Goal: Information Seeking & Learning: Learn about a topic

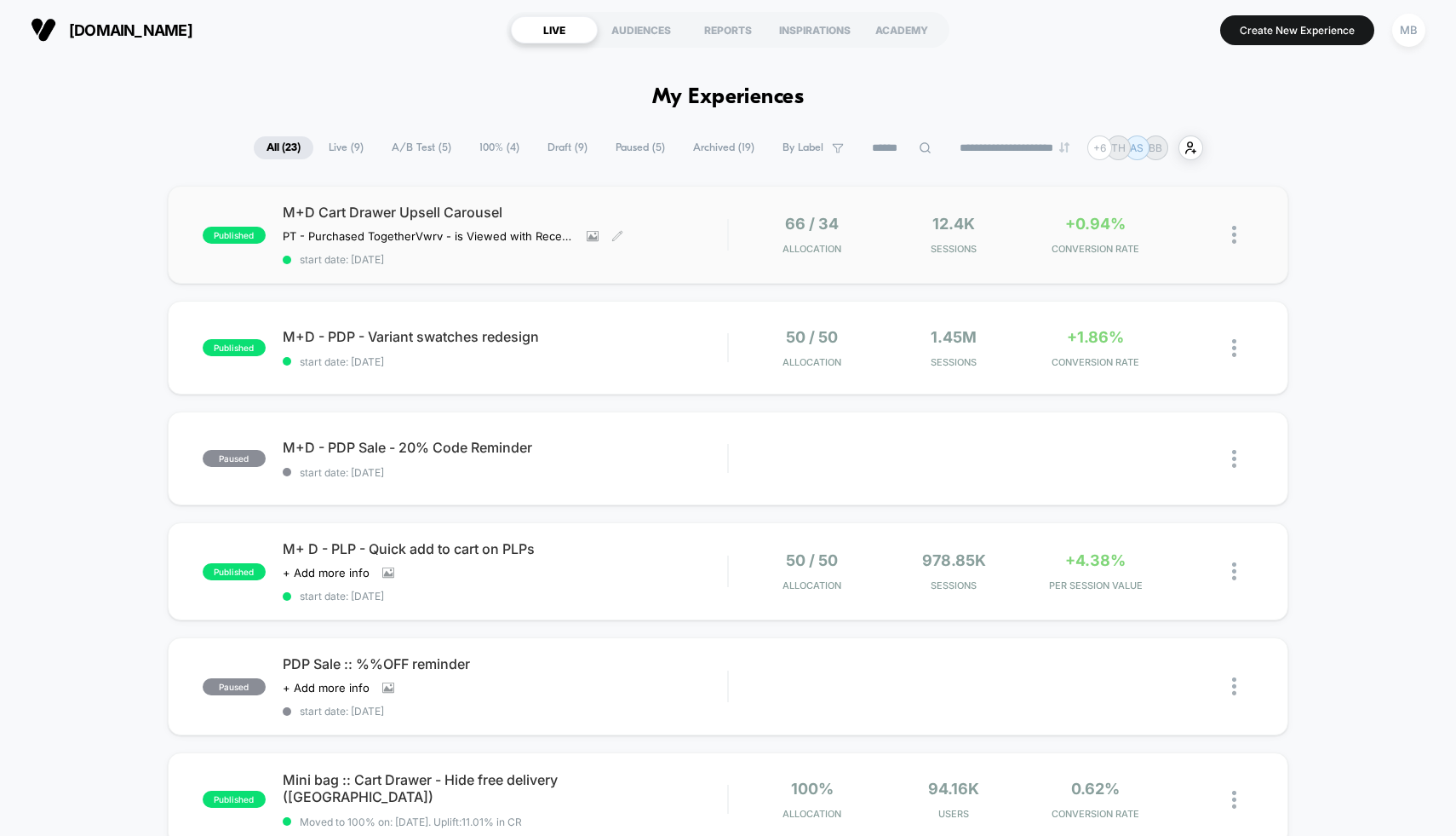
click at [709, 246] on div "M+D Cart Drawer Upsell Carousel PT - Purchased Together Vwrv - is Viewed with R…" at bounding box center [506, 234] width 446 height 62
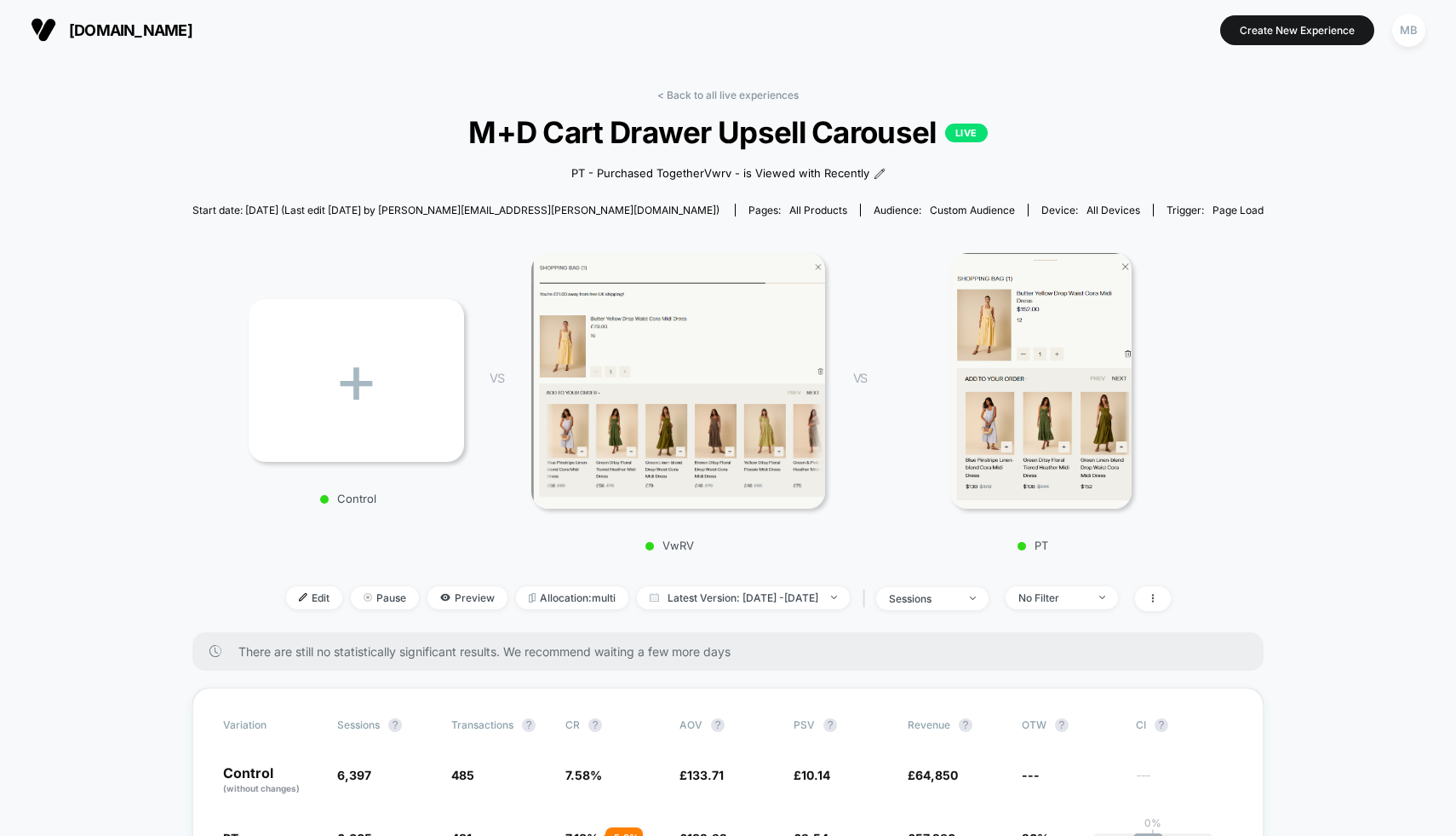
click at [1014, 307] on img at bounding box center [1041, 381] width 181 height 256
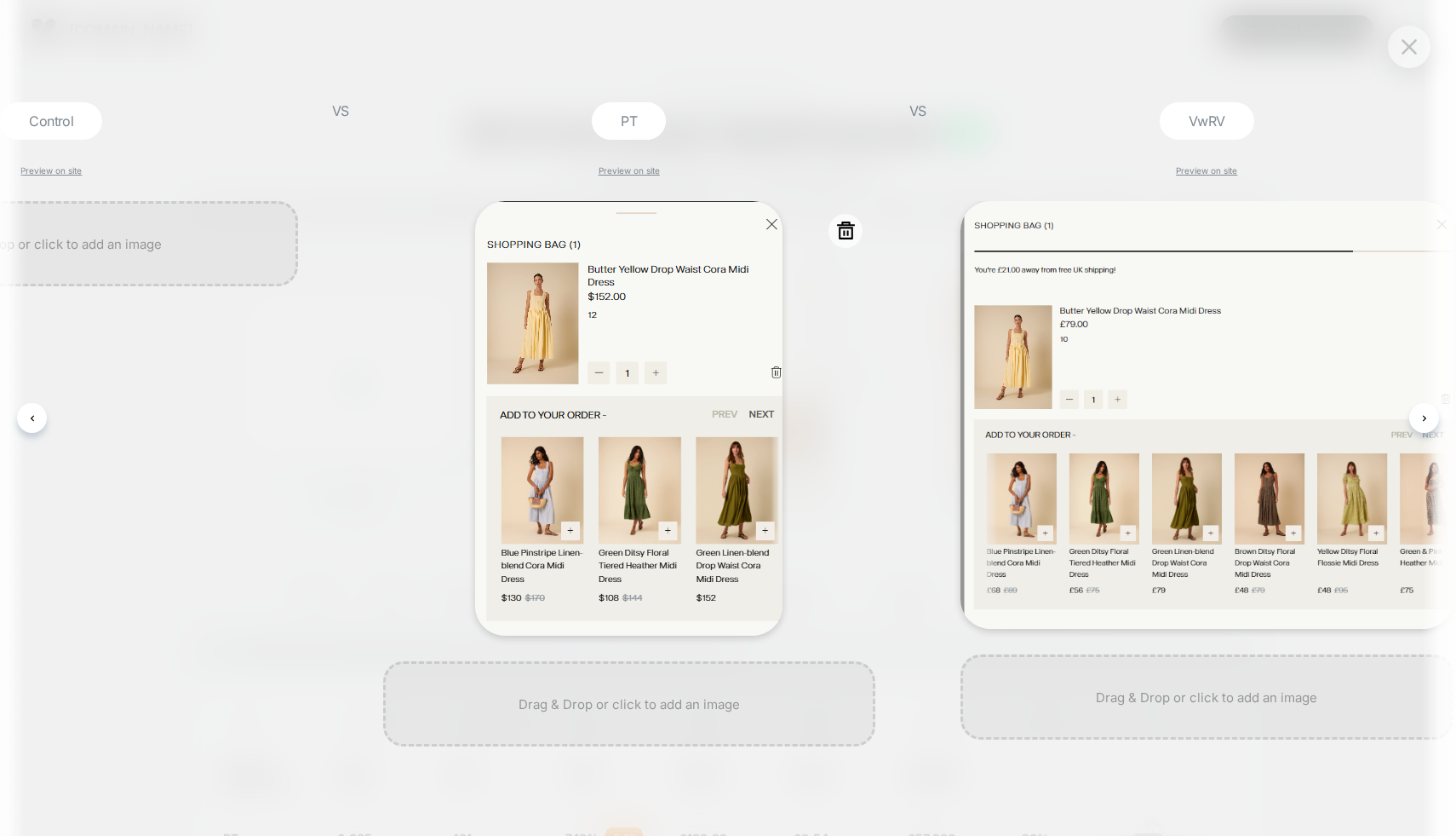
scroll to position [0, 319]
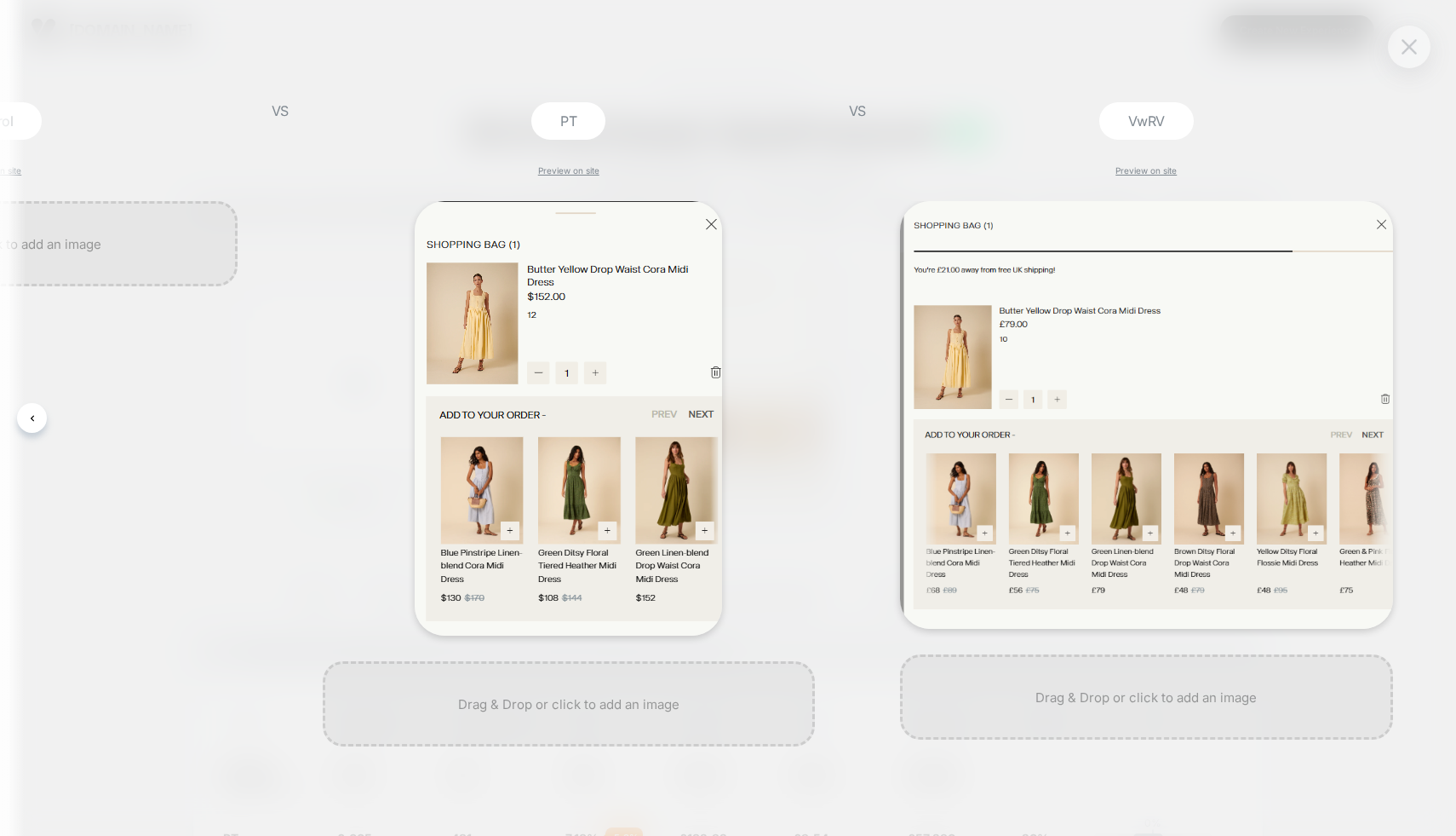
click at [1407, 42] on img at bounding box center [1409, 46] width 15 height 14
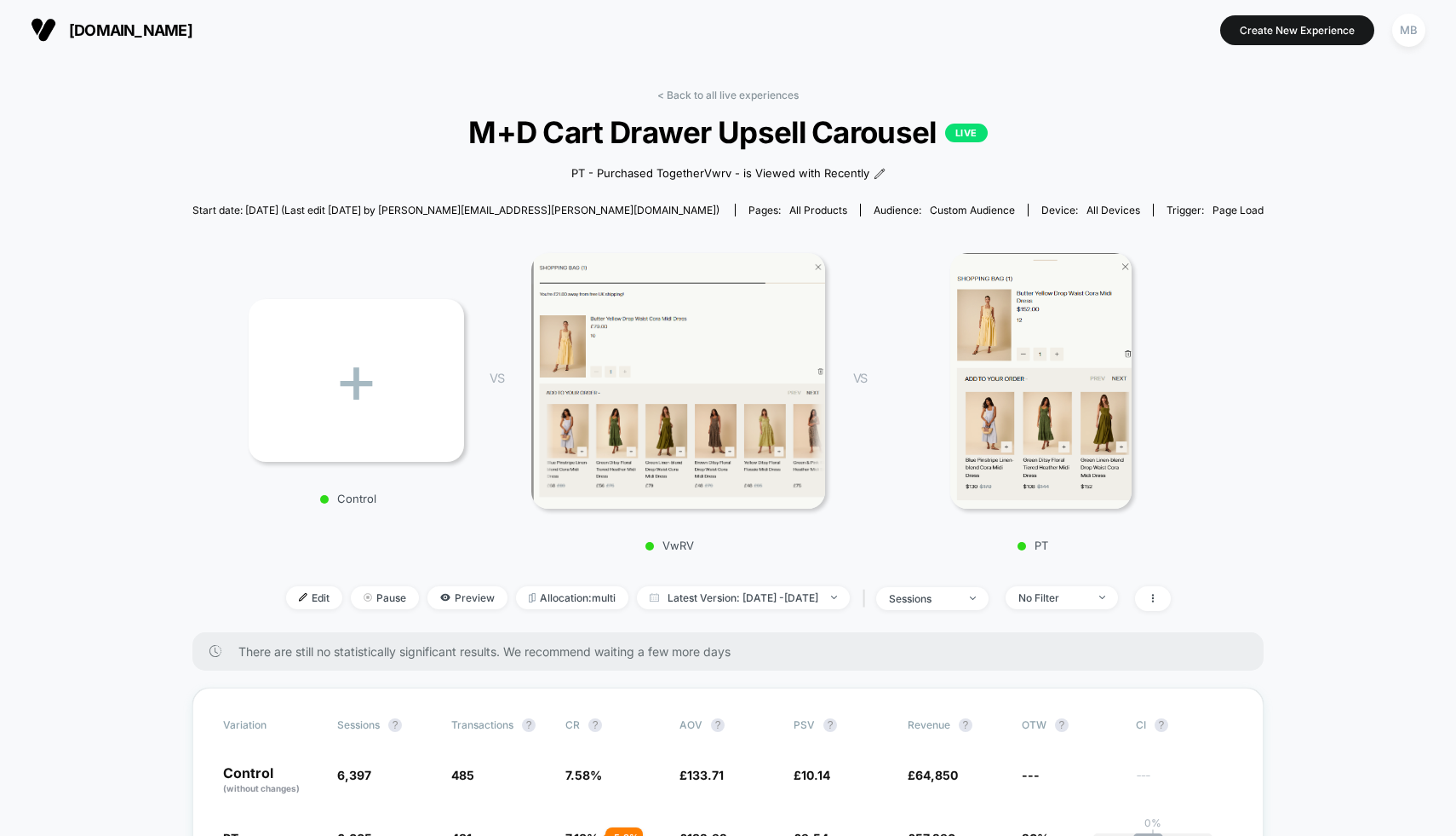
click at [673, 387] on img at bounding box center [678, 381] width 294 height 256
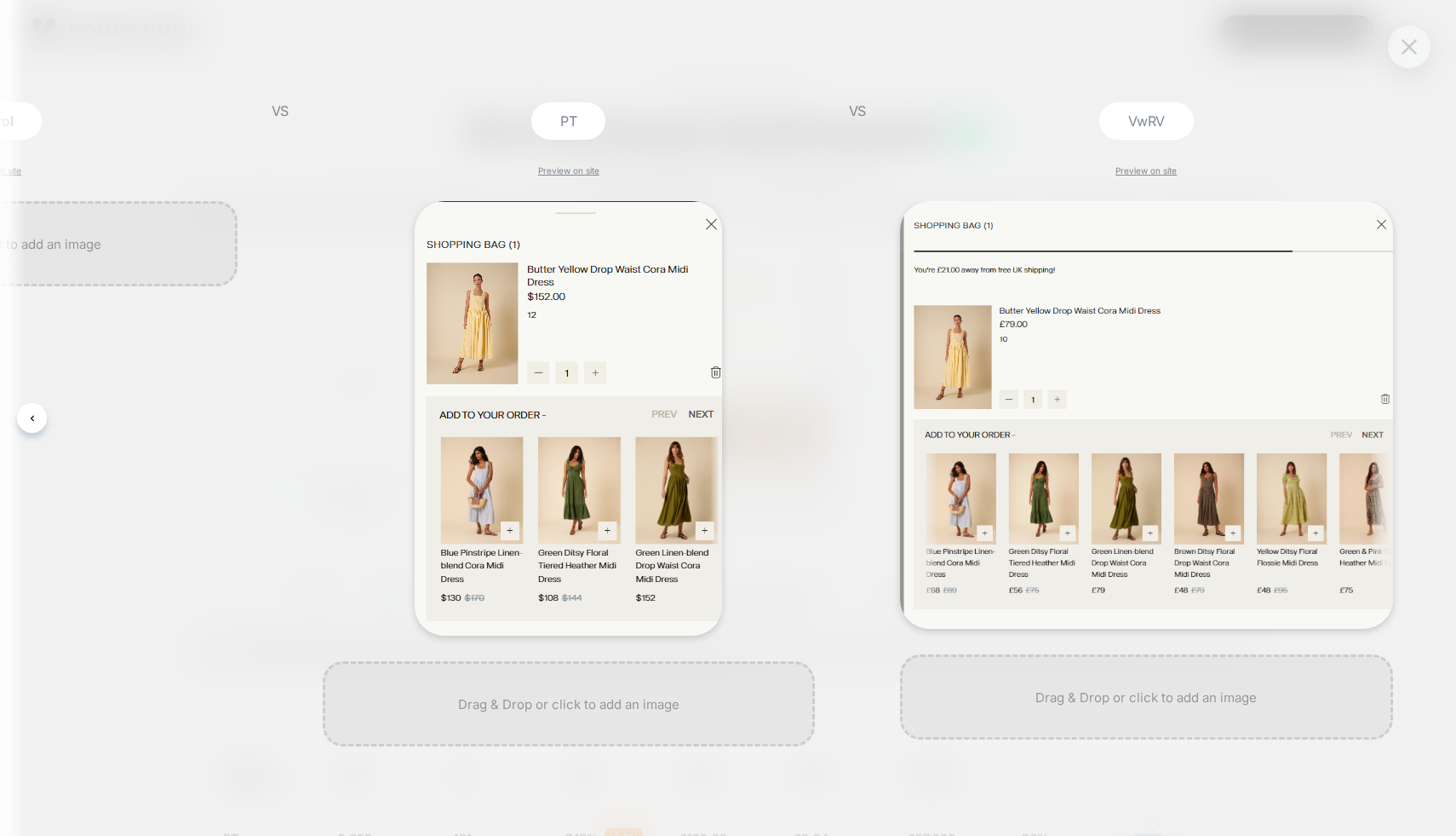
click at [1418, 51] on button at bounding box center [1409, 47] width 25 height 25
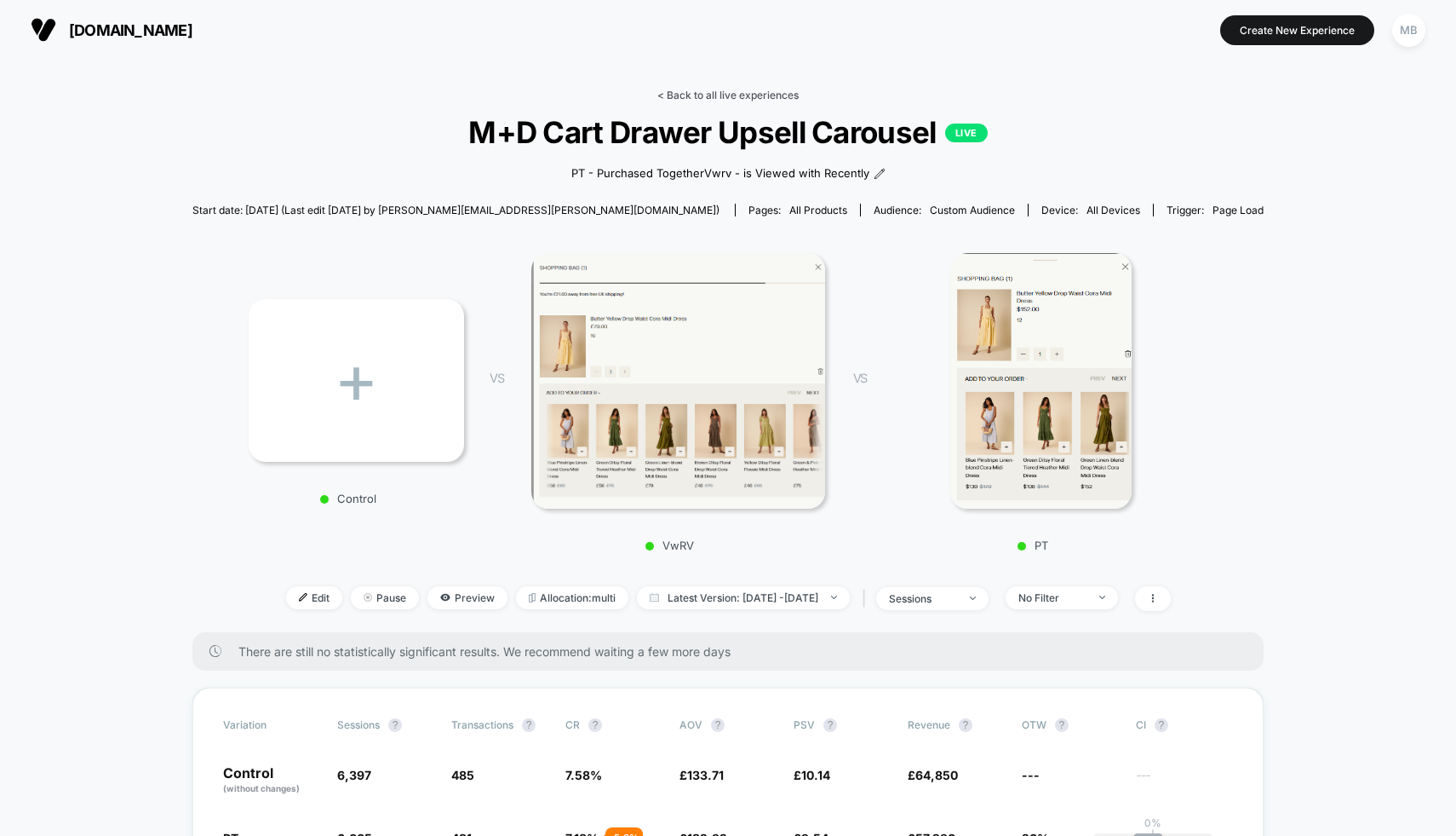
click at [739, 90] on link "< Back to all live experiences" at bounding box center [728, 95] width 141 height 13
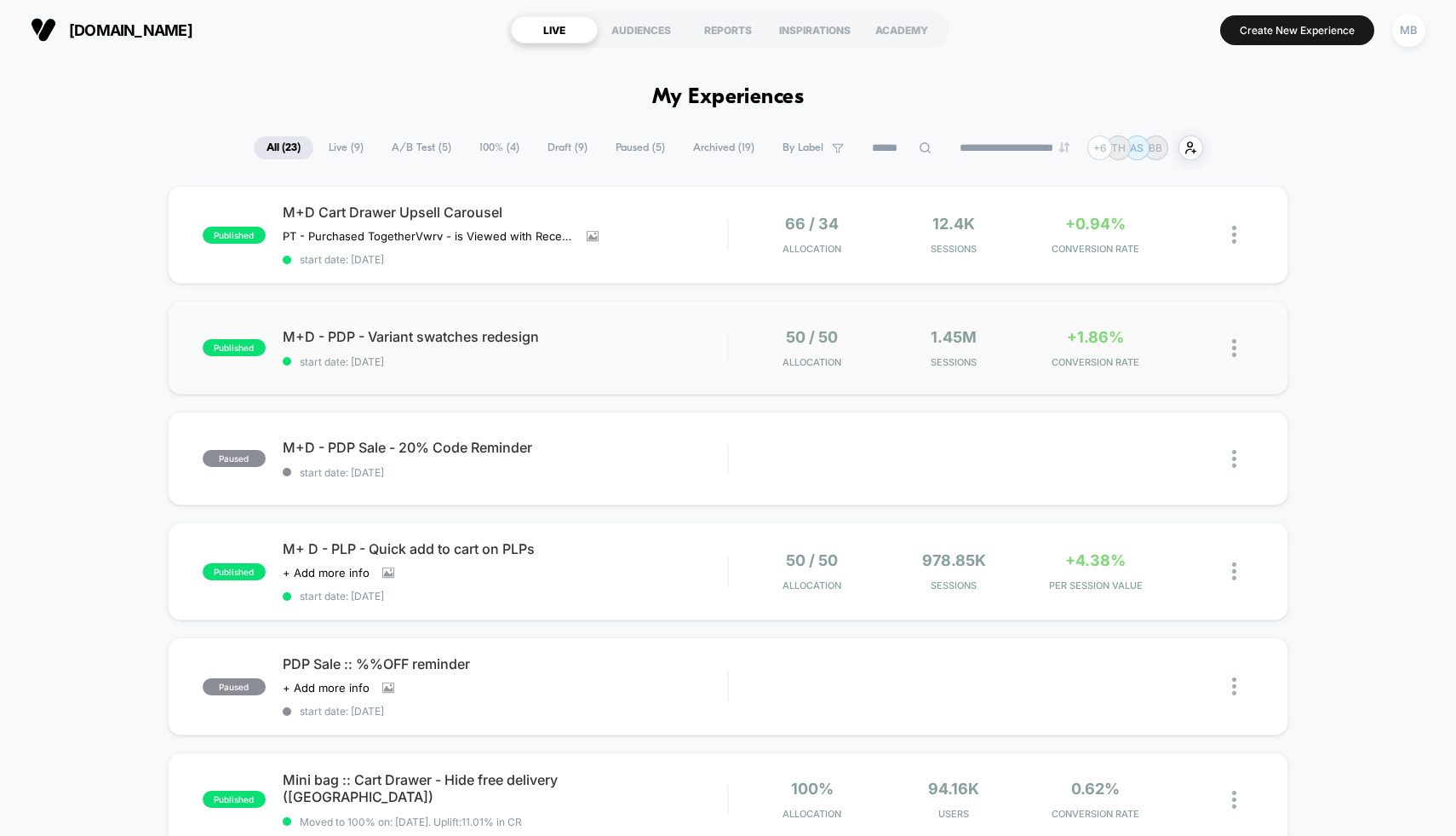
click at [683, 369] on div "published M+D - PDP - Variant swatches redesign start date: [DATE] 50 / 50 Allo…" at bounding box center [729, 347] width 1121 height 94
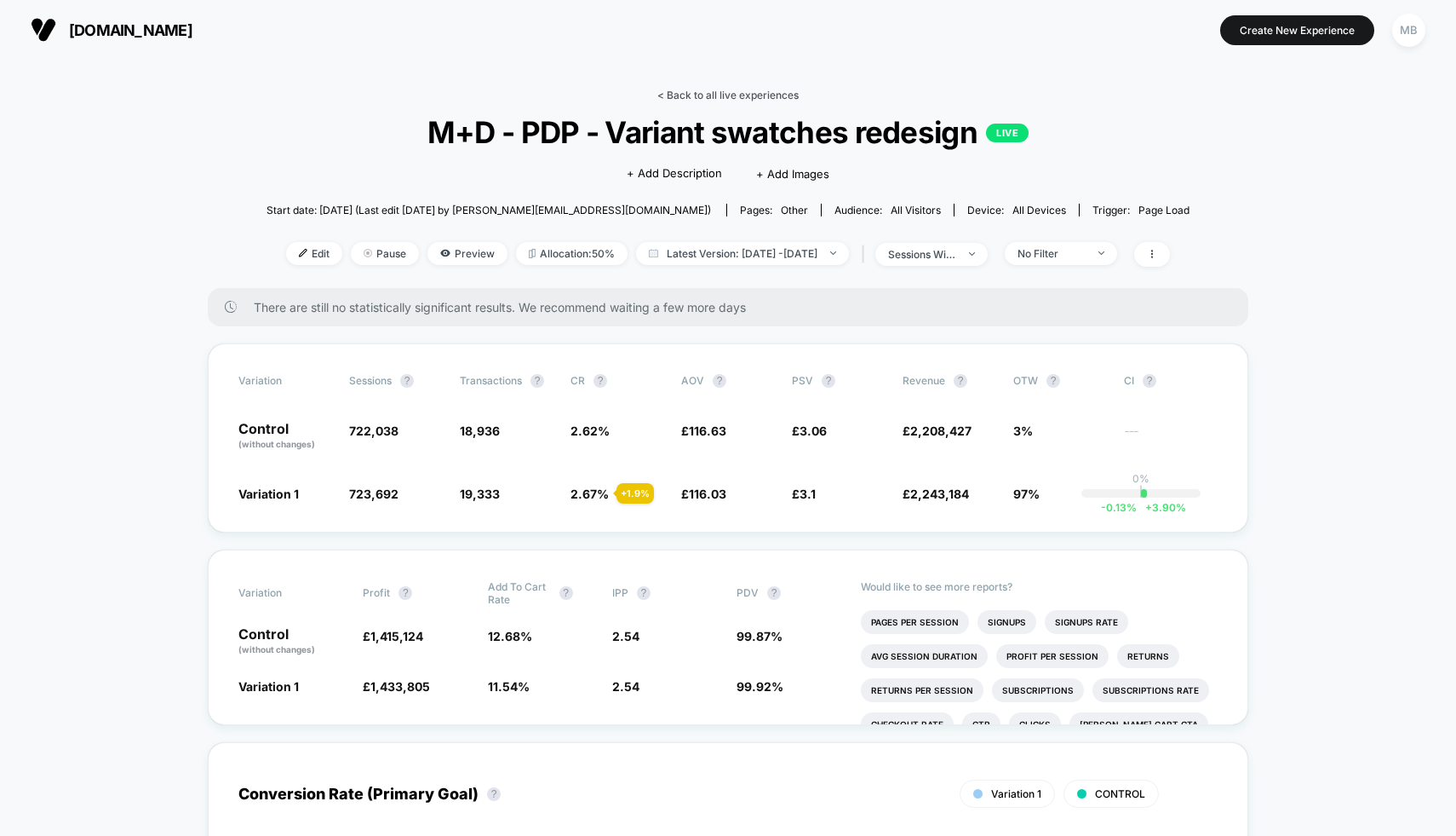
click at [755, 90] on link "< Back to all live experiences" at bounding box center [728, 95] width 141 height 13
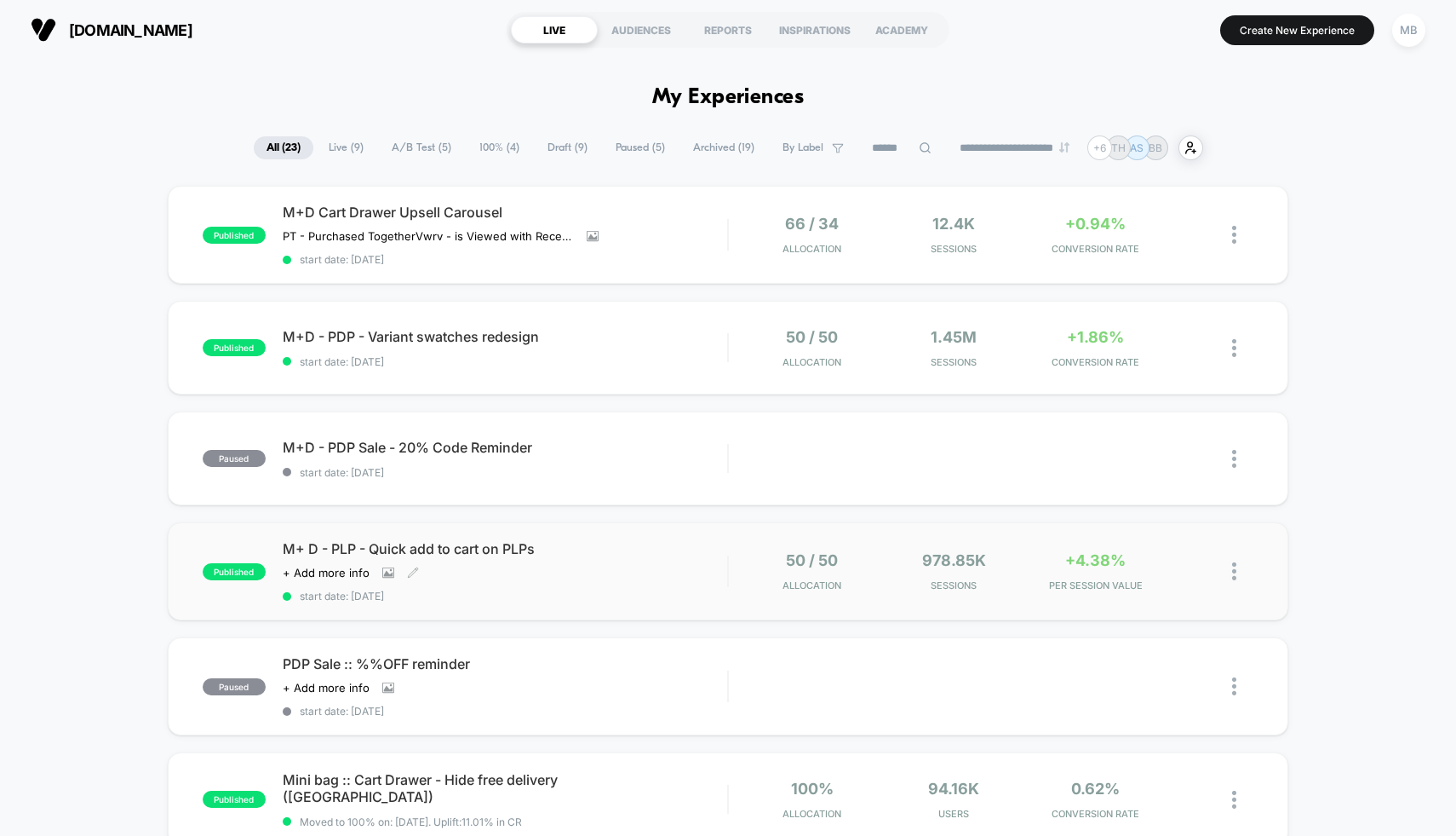
click at [636, 553] on span "M+ D - PLP - Quick add to cart on PLPs" at bounding box center [506, 548] width 446 height 17
